Goal: Task Accomplishment & Management: Use online tool/utility

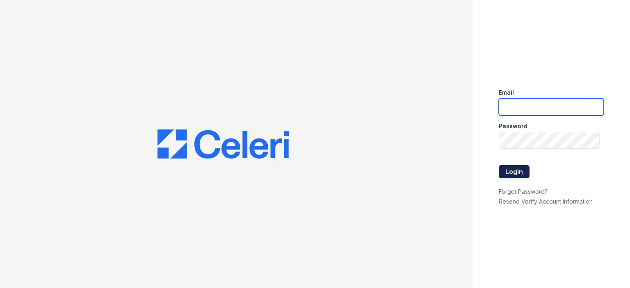
type input "Victory1@cafmanagement.com"
click at [518, 171] on button "Login" at bounding box center [514, 171] width 31 height 13
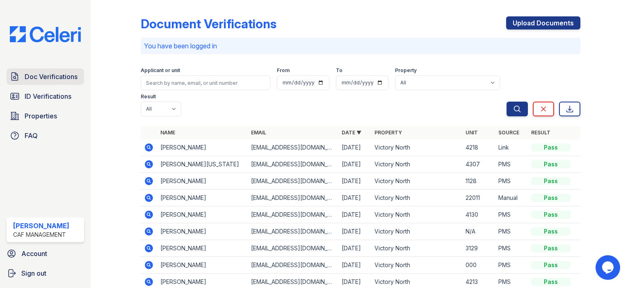
click at [43, 82] on link "Doc Verifications" at bounding box center [46, 76] width 78 height 16
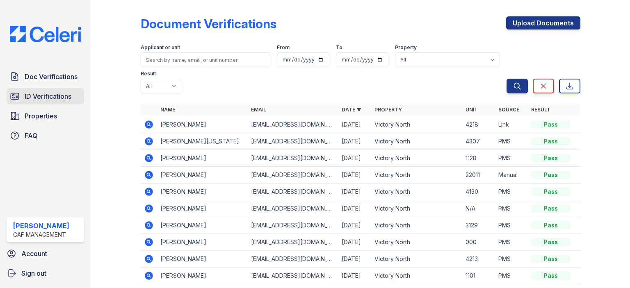
click at [50, 103] on link "ID Verifications" at bounding box center [46, 96] width 78 height 16
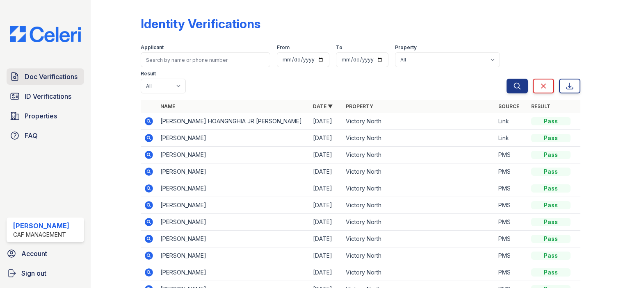
click at [43, 78] on span "Doc Verifications" at bounding box center [51, 77] width 53 height 10
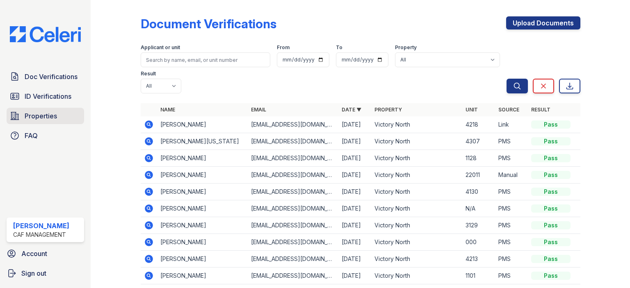
click at [26, 115] on span "Properties" at bounding box center [41, 116] width 32 height 10
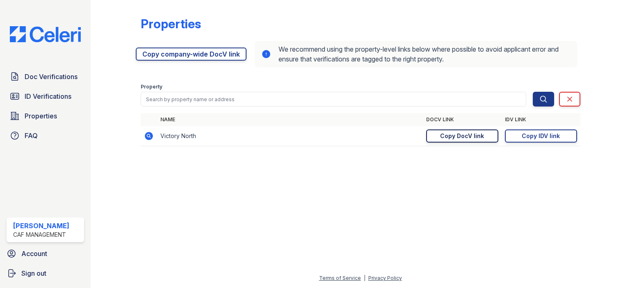
click at [476, 134] on div "Copy DocV link" at bounding box center [462, 136] width 44 height 8
click at [526, 139] on div "Copy IDV link" at bounding box center [541, 136] width 38 height 8
click at [494, 135] on link "Copy DocV link Copy link" at bounding box center [462, 136] width 72 height 13
click at [556, 135] on div "Copy IDV link" at bounding box center [541, 136] width 38 height 8
